Goal: Navigation & Orientation: Find specific page/section

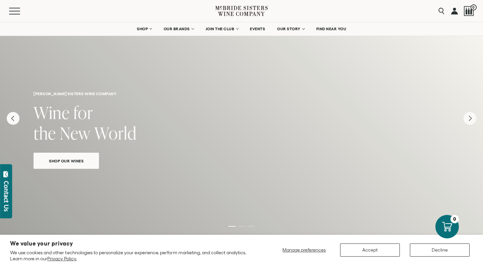
click at [456, 11] on link at bounding box center [455, 11] width 7 height 22
click at [19, 15] on div "Menu" at bounding box center [112, 11] width 206 height 22
click at [15, 11] on span "Mobile Menu Trigger" at bounding box center [16, 11] width 14 height 1
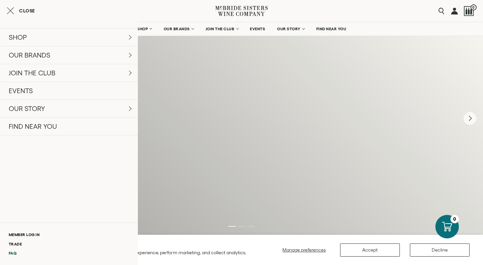
click at [12, 253] on link "FAQ" at bounding box center [69, 252] width 138 height 9
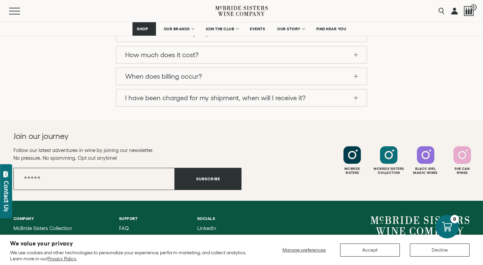
scroll to position [725, 0]
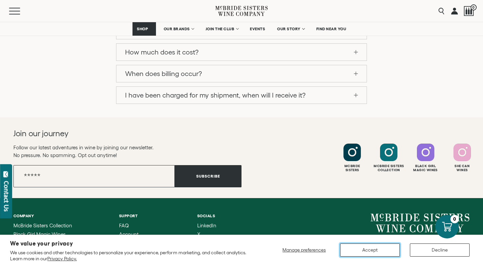
click at [369, 250] on button "Accept" at bounding box center [370, 249] width 60 height 13
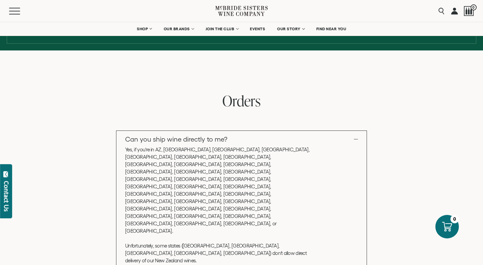
scroll to position [0, 0]
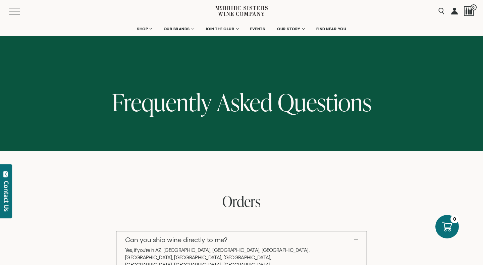
click at [456, 11] on link at bounding box center [455, 11] width 7 height 22
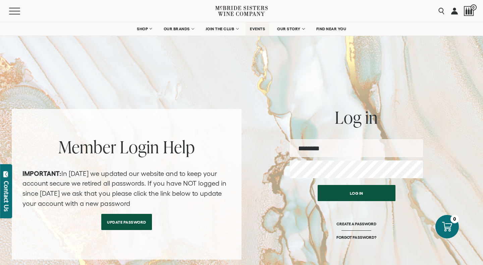
click at [254, 29] on span "EVENTS" at bounding box center [257, 29] width 15 height 5
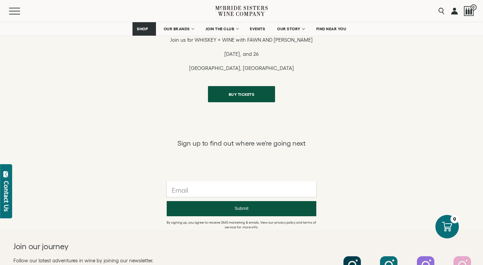
scroll to position [770, 0]
